Goal: Find specific page/section: Find specific page/section

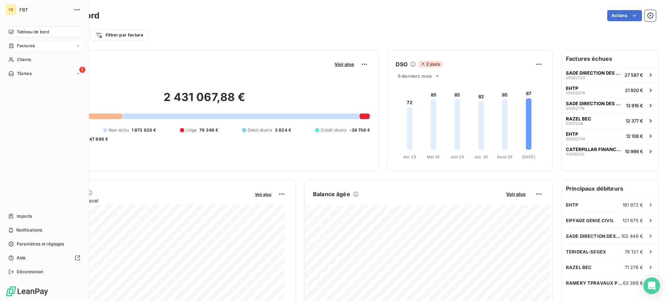
click at [25, 46] on span "Factures" at bounding box center [26, 46] width 18 height 6
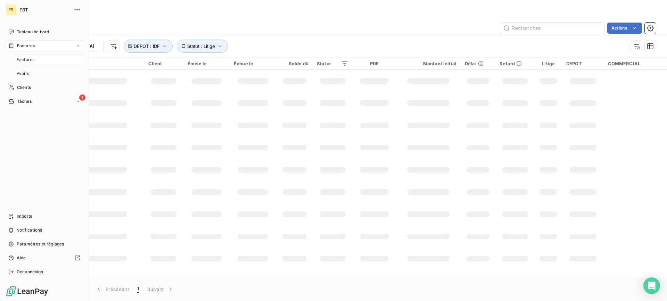
click at [26, 47] on span "Factures" at bounding box center [26, 46] width 18 height 6
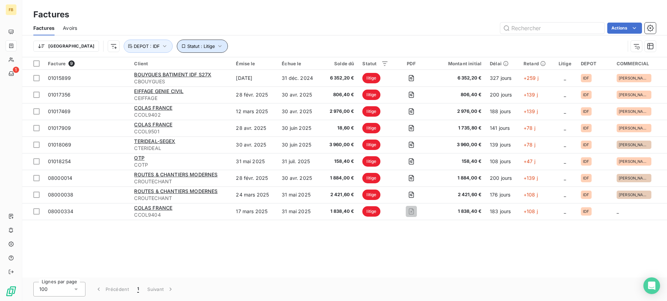
click at [216, 44] on icon "button" at bounding box center [219, 46] width 7 height 7
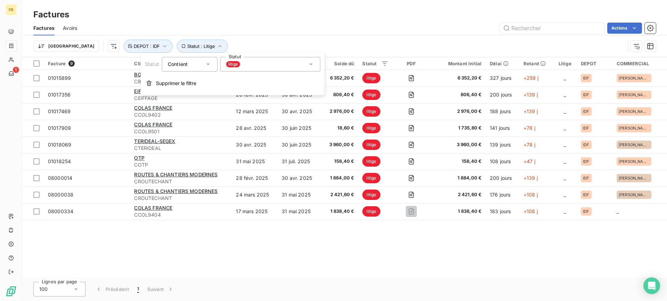
click at [266, 65] on div "litige" at bounding box center [270, 64] width 100 height 15
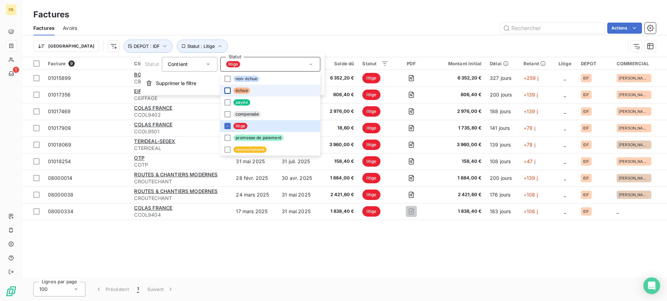
click at [228, 89] on div at bounding box center [227, 91] width 6 height 6
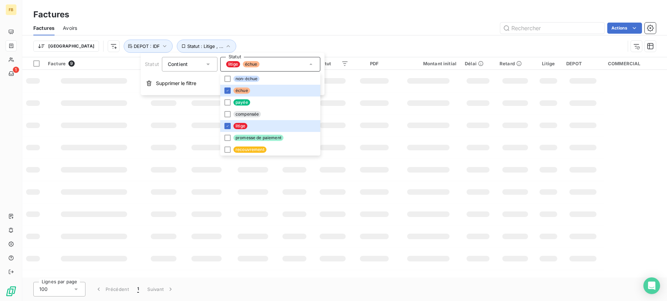
click at [249, 32] on div "Actions" at bounding box center [370, 28] width 571 height 11
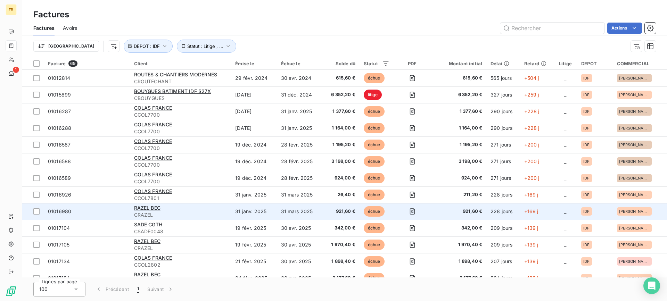
click at [204, 205] on div "RAZEL BEC" at bounding box center [180, 208] width 93 height 7
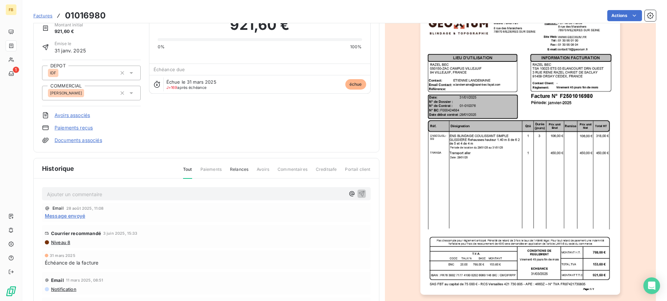
scroll to position [35, 0]
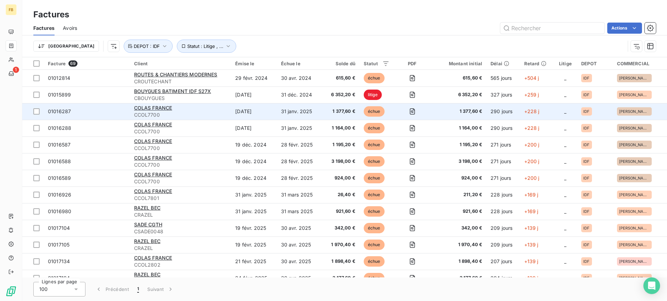
click at [207, 112] on span "CCOL7700" at bounding box center [180, 115] width 93 height 7
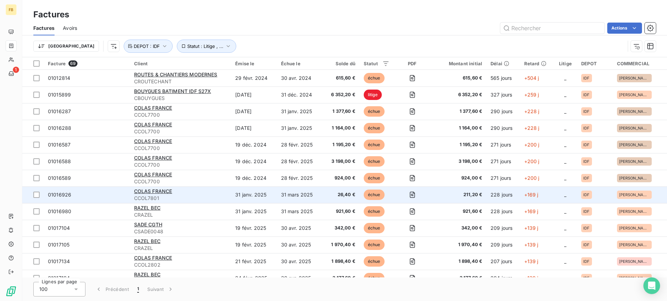
click at [261, 201] on td "31 janv. 2025" at bounding box center [254, 195] width 46 height 17
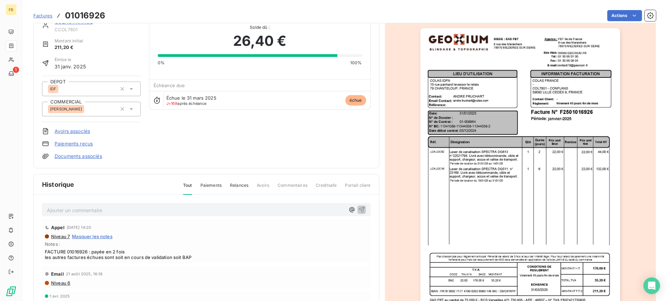
scroll to position [35, 0]
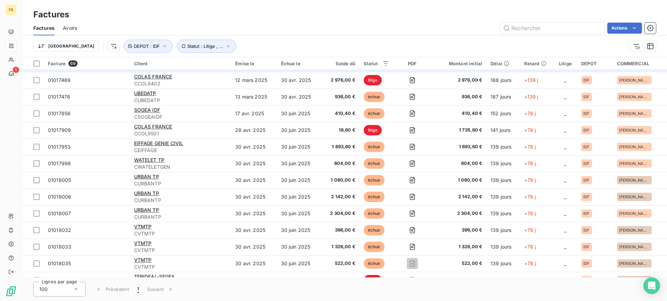
scroll to position [417, 0]
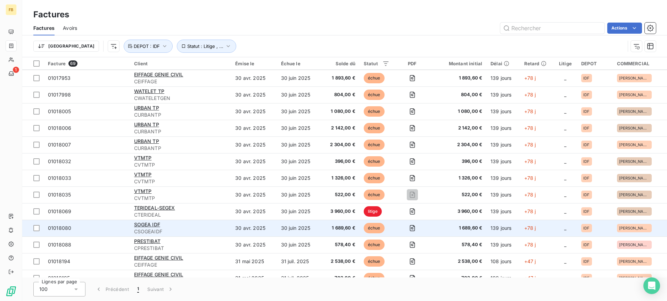
click at [272, 220] on td "30 avr. 2025" at bounding box center [254, 228] width 46 height 17
